Goal: Task Accomplishment & Management: Manage account settings

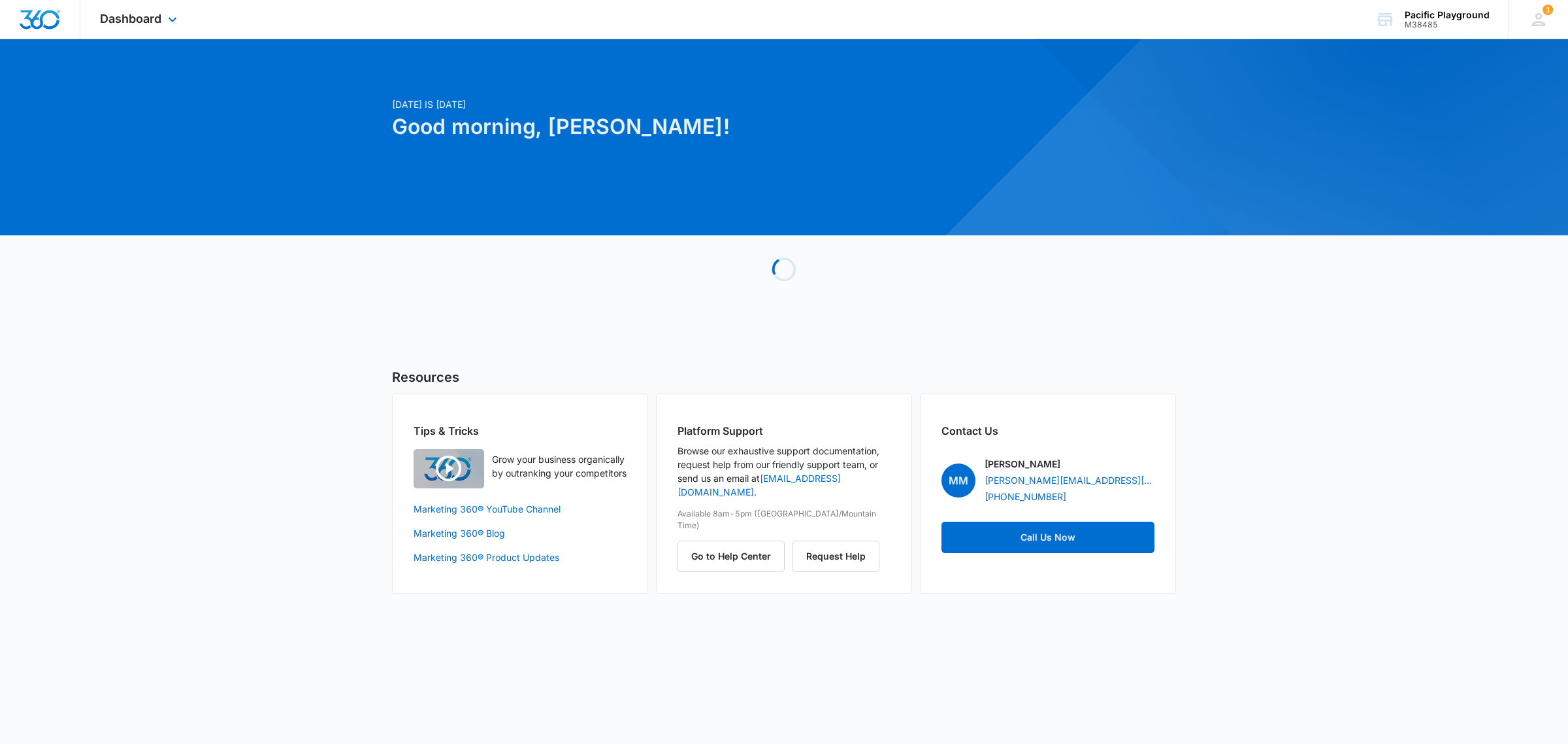
click at [164, 18] on div "Dashboard Apps Reputation Websites Forms CRM Email Social Payments Content Ads …" at bounding box center [141, 19] width 120 height 38
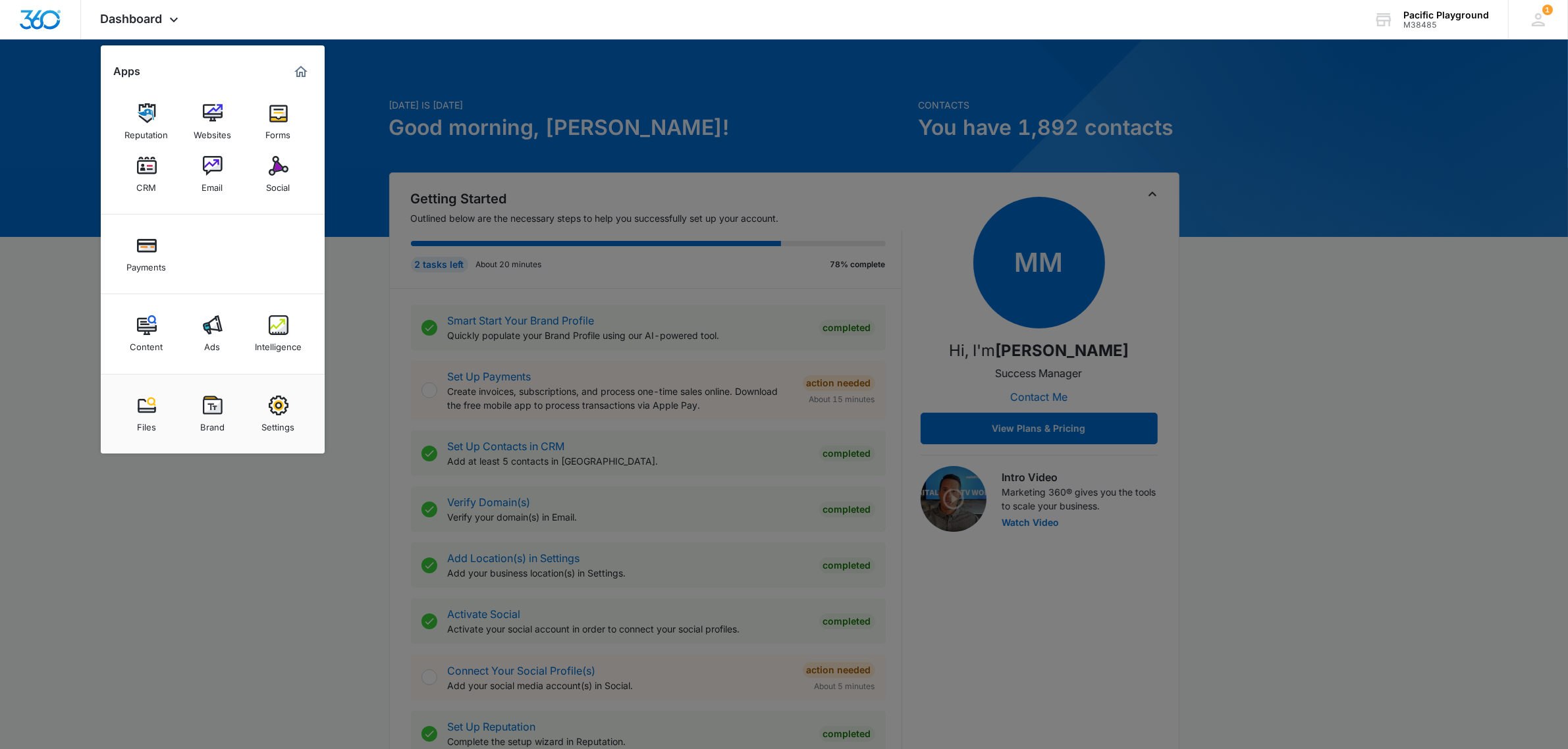
click at [268, 123] on div "Forms" at bounding box center [278, 131] width 25 height 17
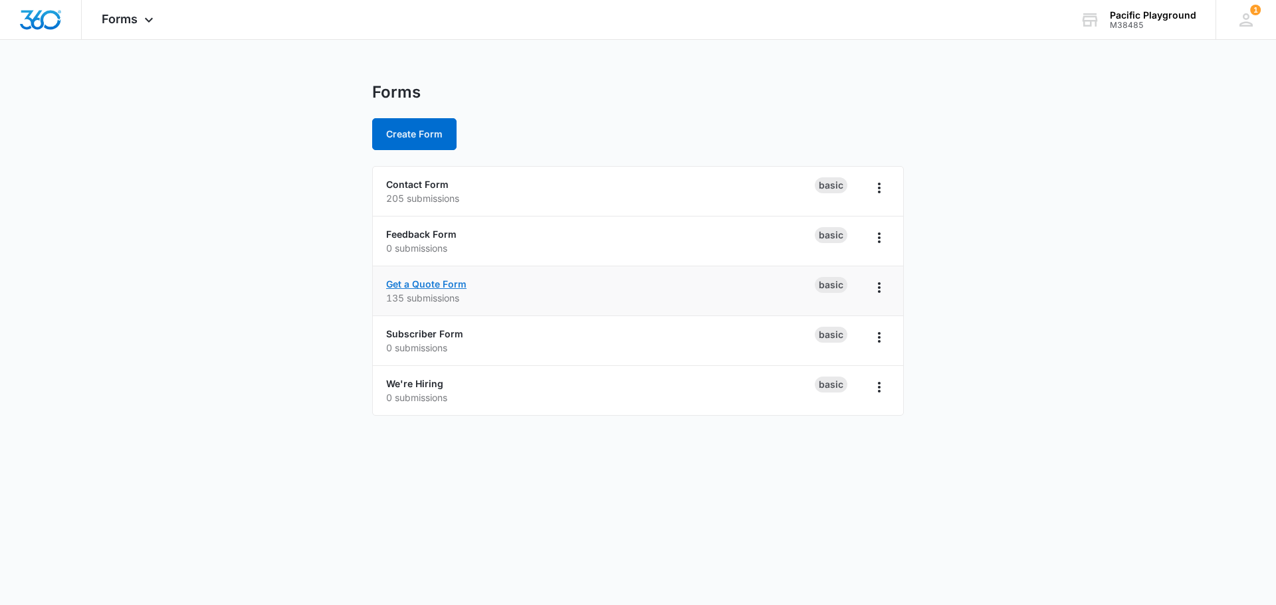
click at [421, 282] on link "Get a Quote Form" at bounding box center [426, 283] width 80 height 11
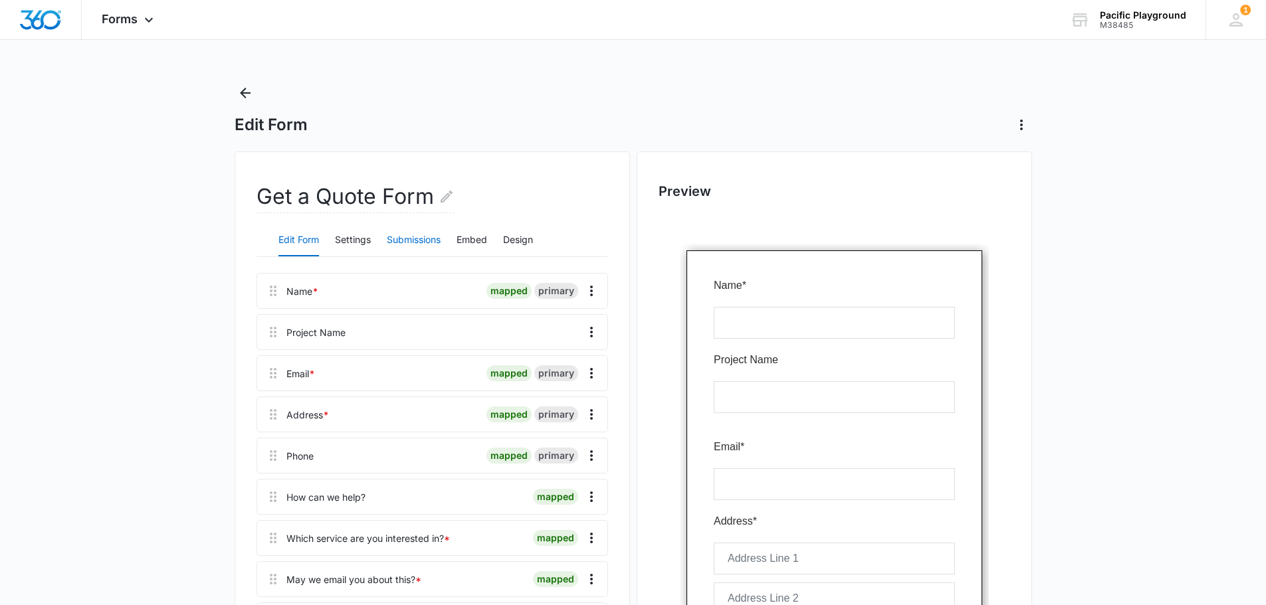
click at [399, 242] on button "Submissions" at bounding box center [414, 241] width 54 height 32
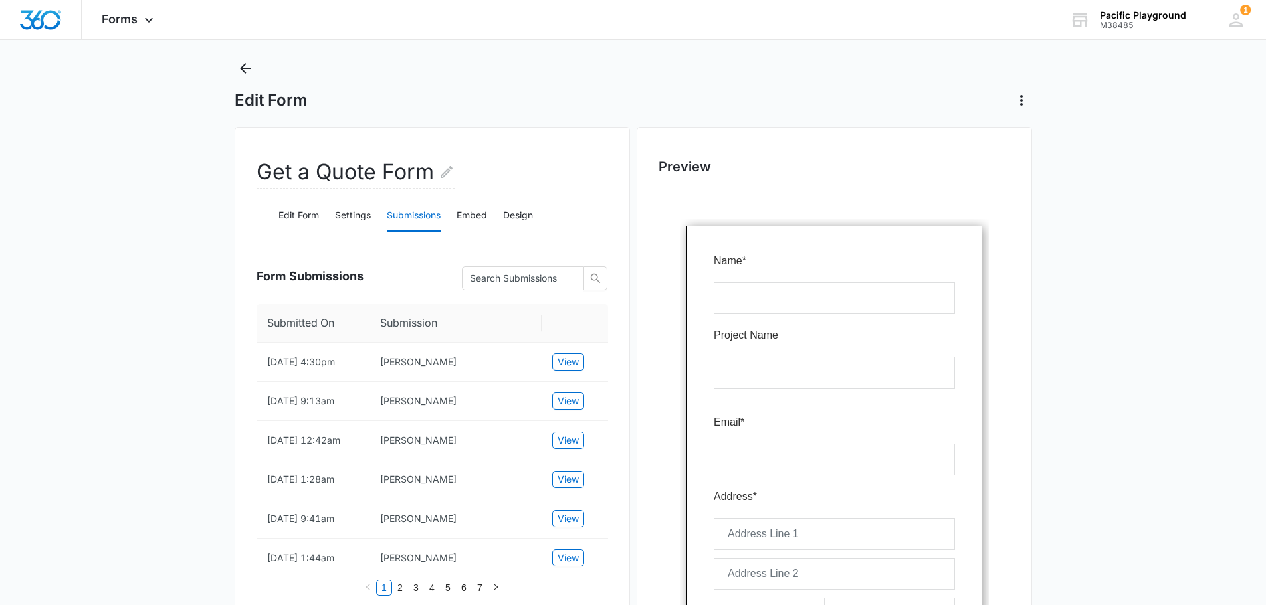
scroll to position [96, 0]
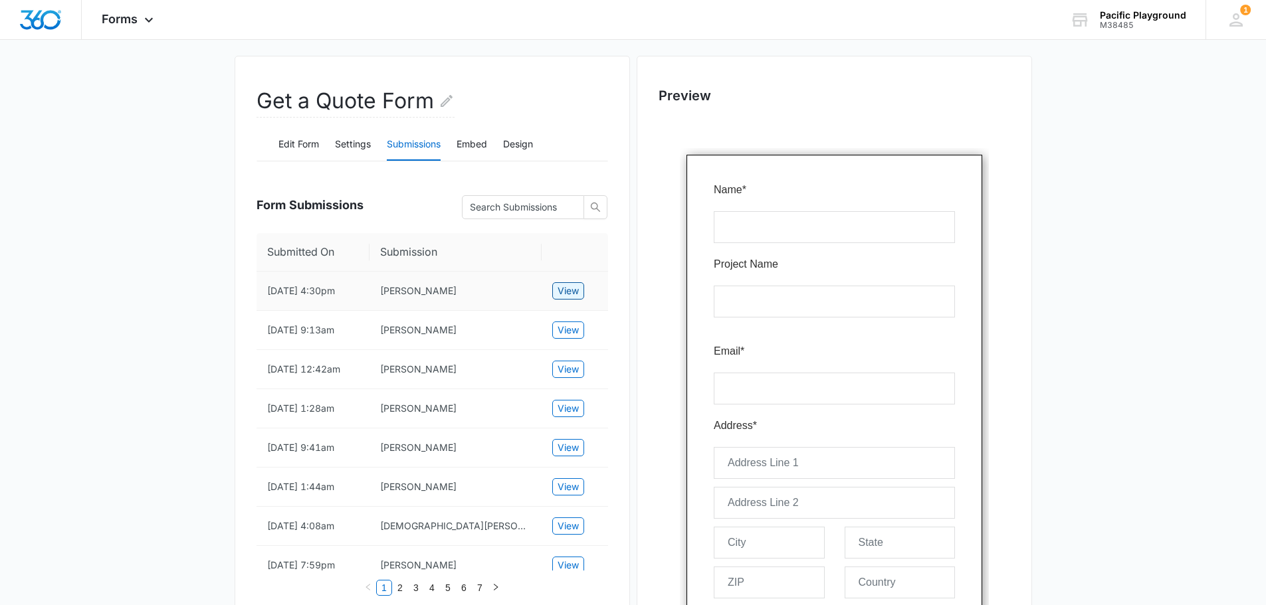
click at [562, 284] on span "View" at bounding box center [567, 291] width 21 height 15
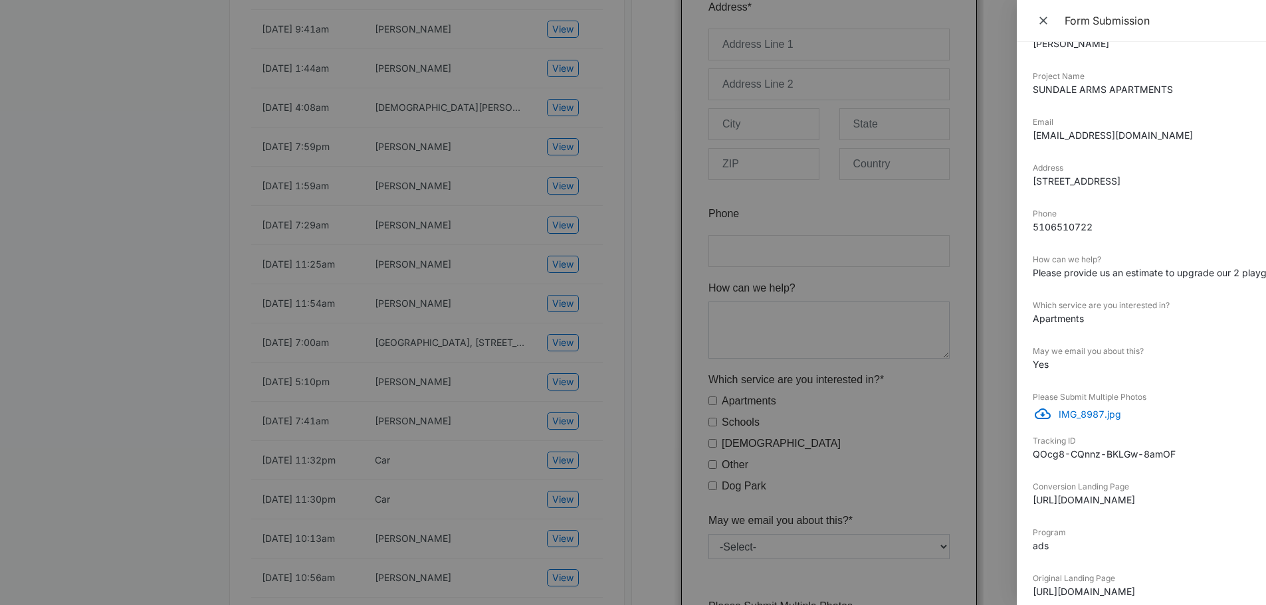
scroll to position [286, 0]
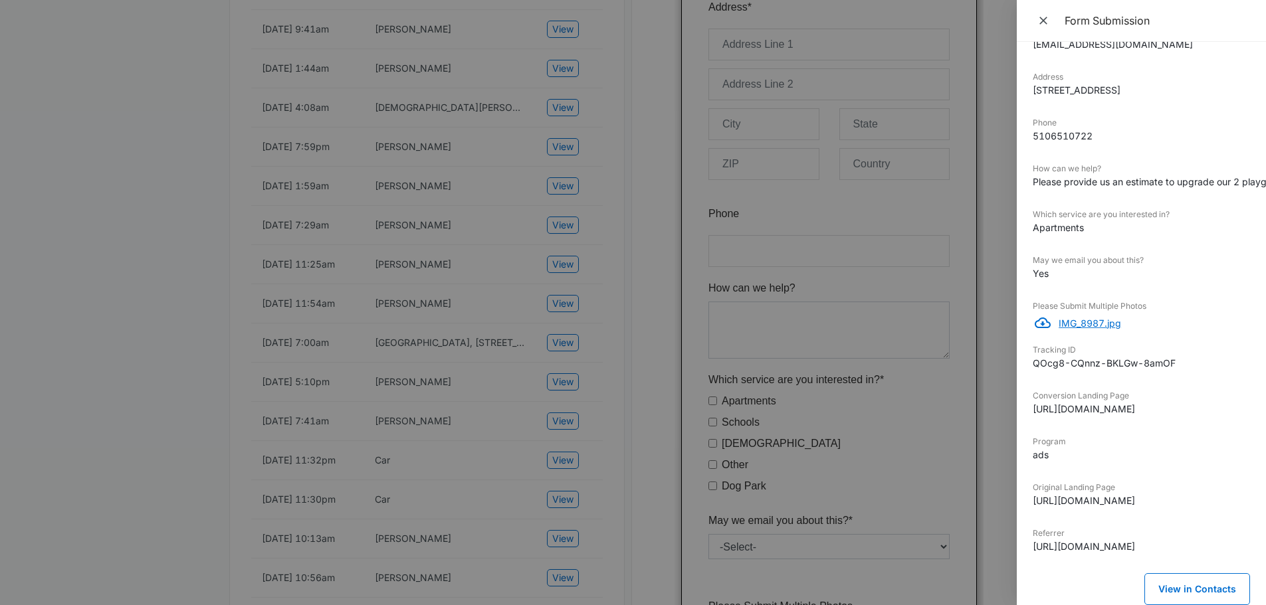
click at [1071, 316] on p "IMG_8987.jpg" at bounding box center [1153, 323] width 191 height 14
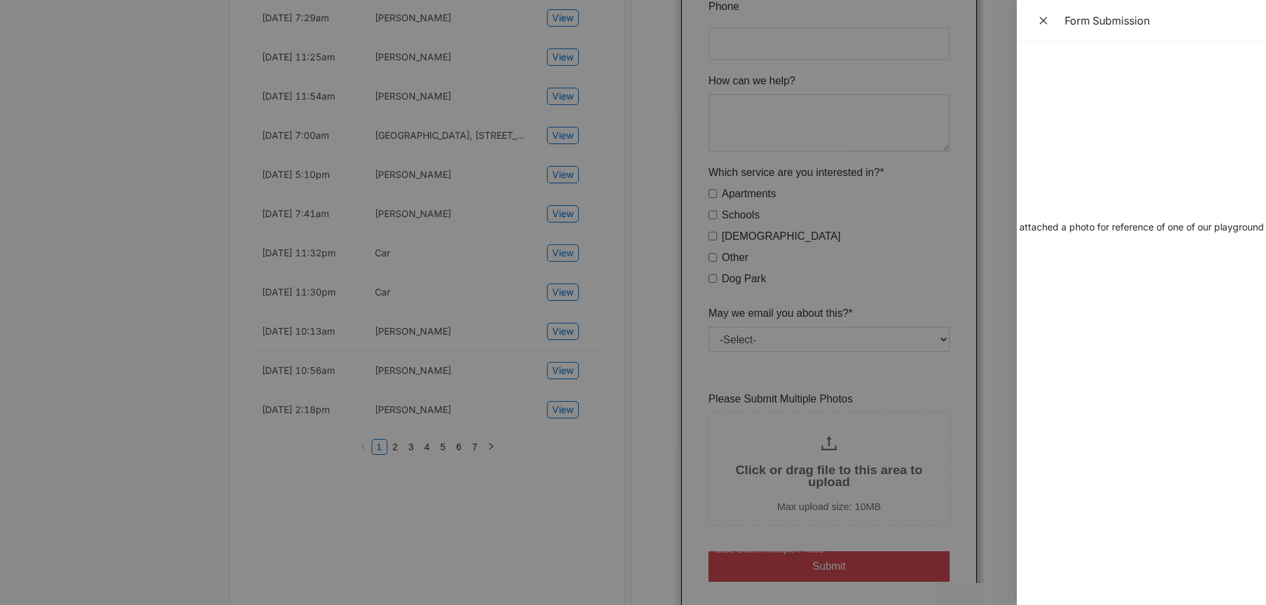
scroll to position [204, 439]
drag, startPoint x: 1076, startPoint y: 595, endPoint x: 1066, endPoint y: 600, distance: 11.3
click at [1066, 600] on div "Downloading external files could be dangerous. We recommend scanning files from…" at bounding box center [1140, 323] width 249 height 563
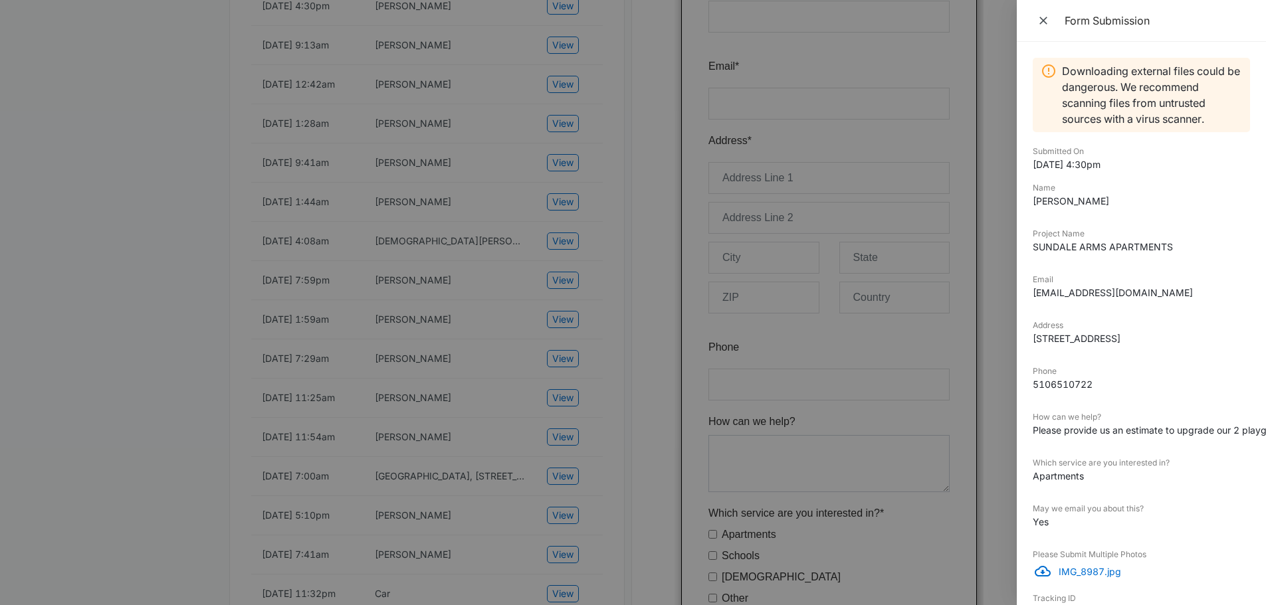
scroll to position [371, 0]
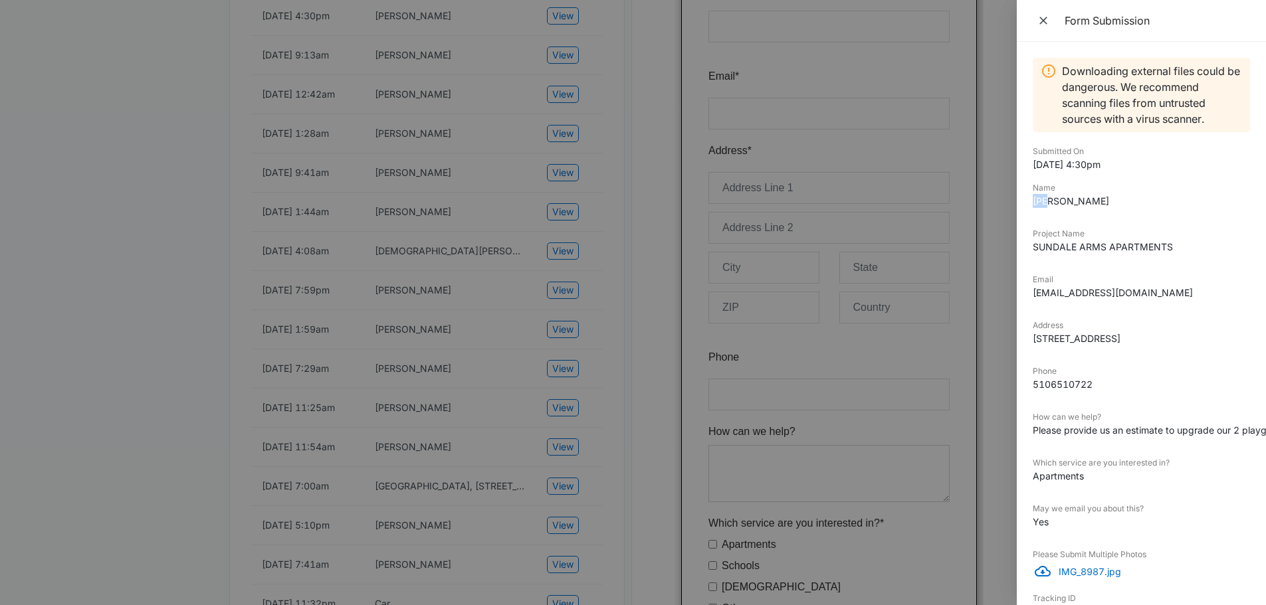
click at [1054, 194] on div "Name [PERSON_NAME]" at bounding box center [1140, 199] width 217 height 35
click at [1054, 203] on dd "[PERSON_NAME]" at bounding box center [1140, 201] width 217 height 14
